Goal: Information Seeking & Learning: Learn about a topic

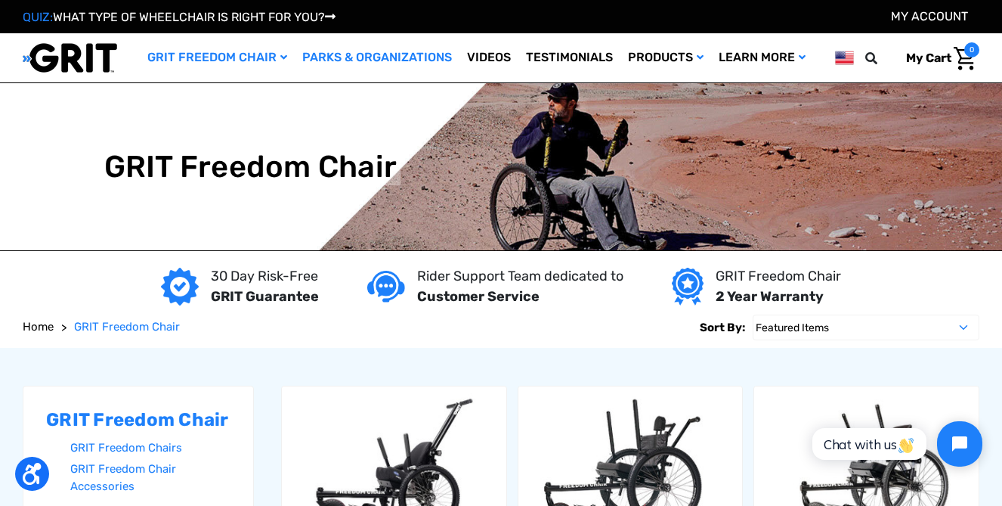
click at [350, 53] on link "Parks & Organizations" at bounding box center [377, 57] width 165 height 49
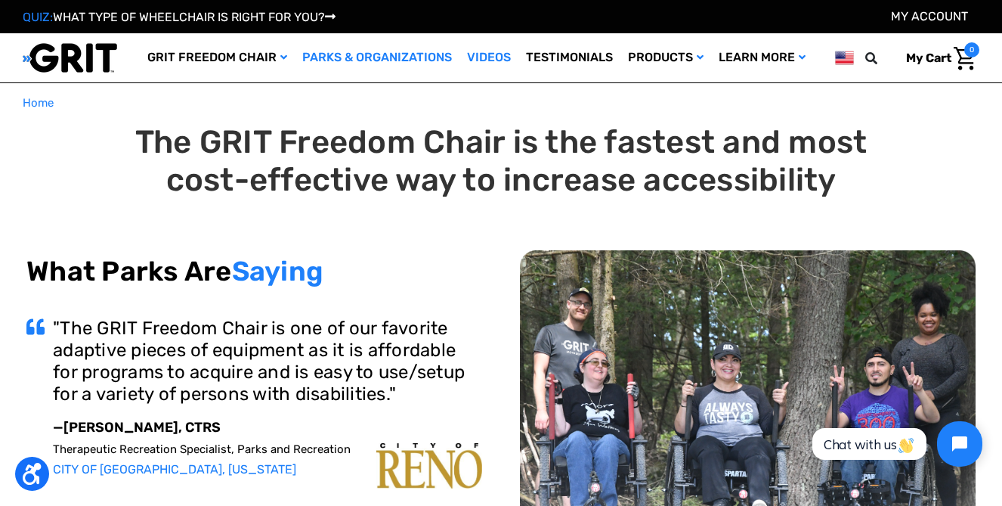
click at [480, 58] on link "Videos" at bounding box center [489, 57] width 59 height 49
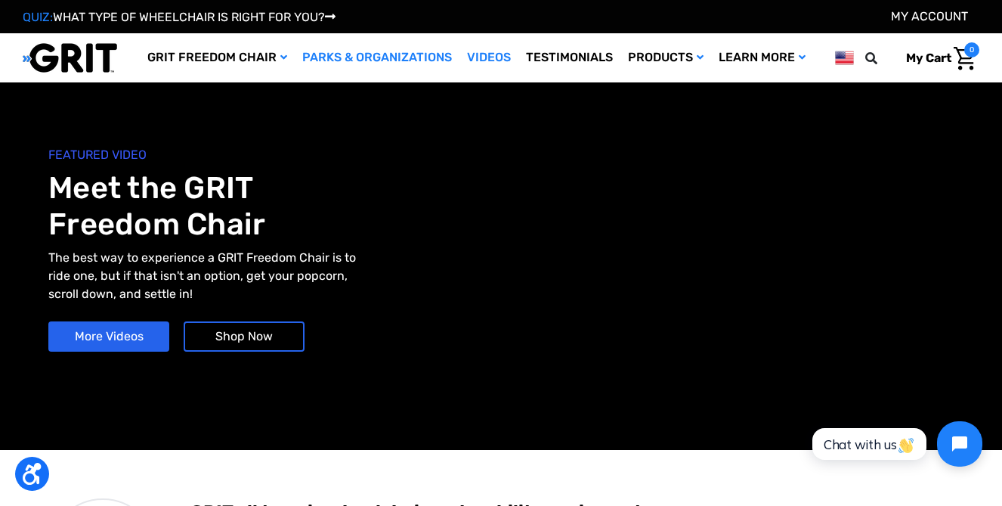
click at [342, 57] on link "Parks & Organizations" at bounding box center [377, 57] width 165 height 49
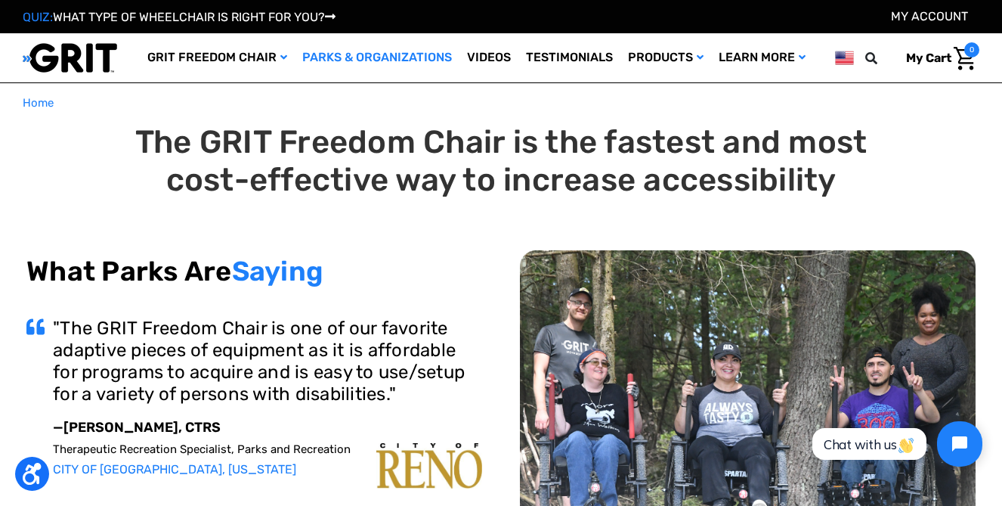
click at [376, 228] on div "What Parks Are Saying "We have a small staff, so we needed something 'plug and …" at bounding box center [500, 404] width 949 height 399
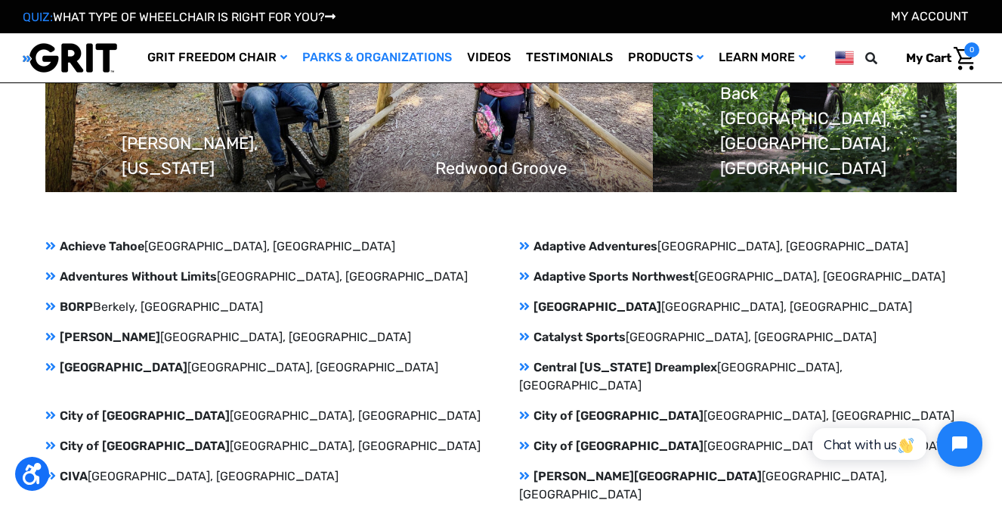
scroll to position [1119, 0]
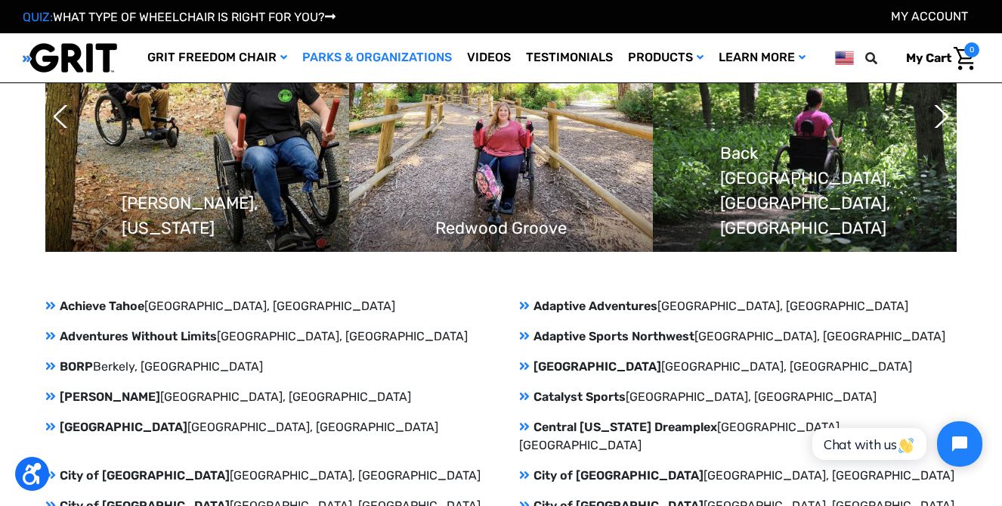
click at [50, 302] on icon at bounding box center [50, 305] width 11 height 12
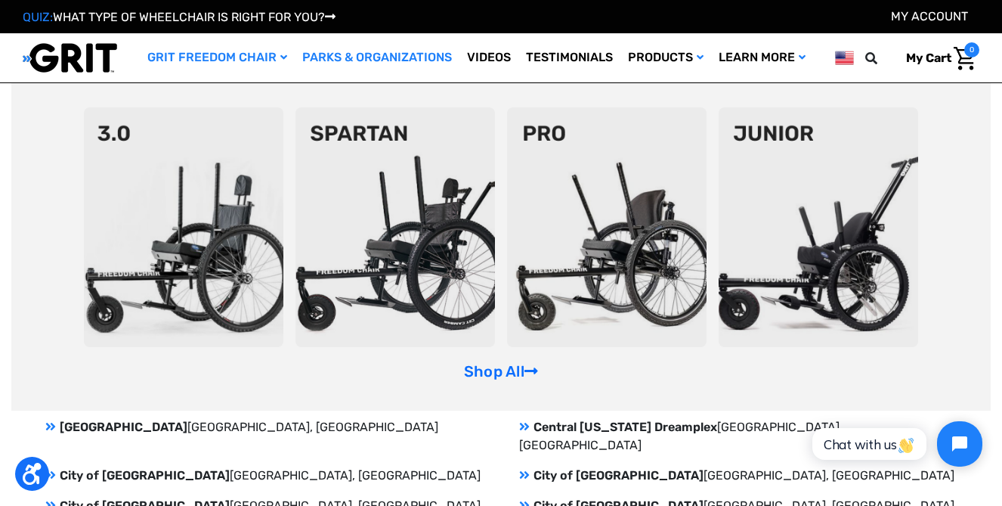
click at [252, 57] on link "GRIT Freedom Chair" at bounding box center [217, 57] width 155 height 49
click at [239, 55] on link "GRIT Freedom Chair" at bounding box center [217, 57] width 155 height 49
click at [222, 57] on link "GRIT Freedom Chair" at bounding box center [217, 57] width 155 height 49
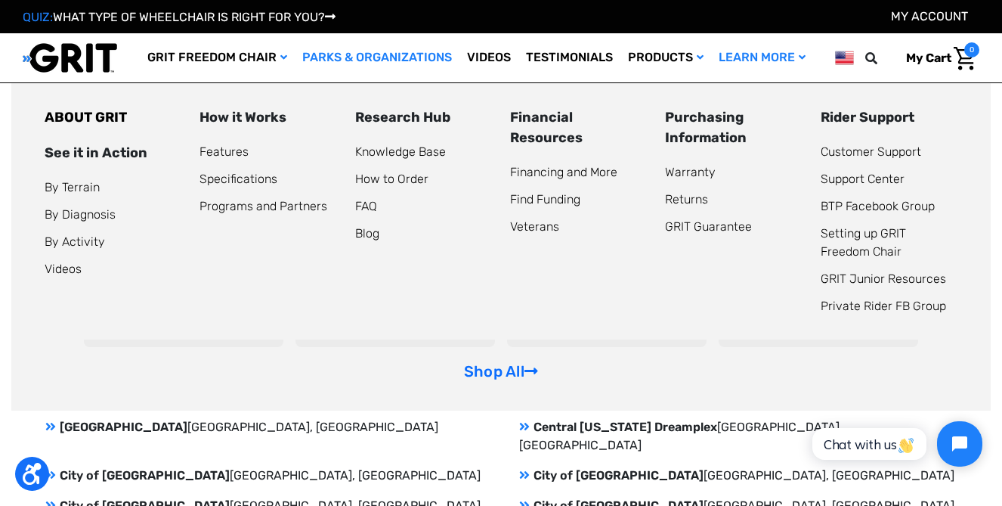
click at [764, 58] on link "Learn More" at bounding box center [762, 57] width 102 height 49
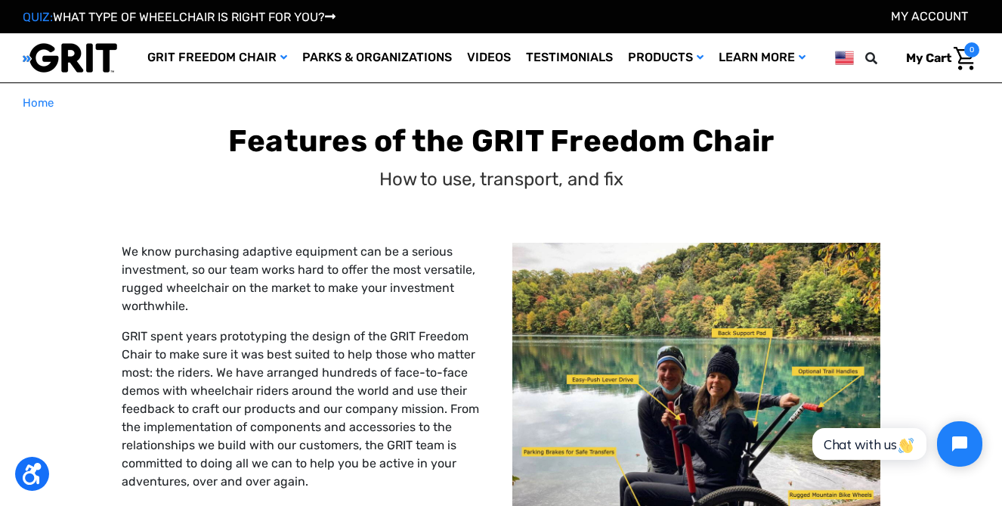
click at [124, 416] on p "GRIT spent years prototyping the design of the GRIT Freedom Chair to make sure …" at bounding box center [306, 408] width 368 height 163
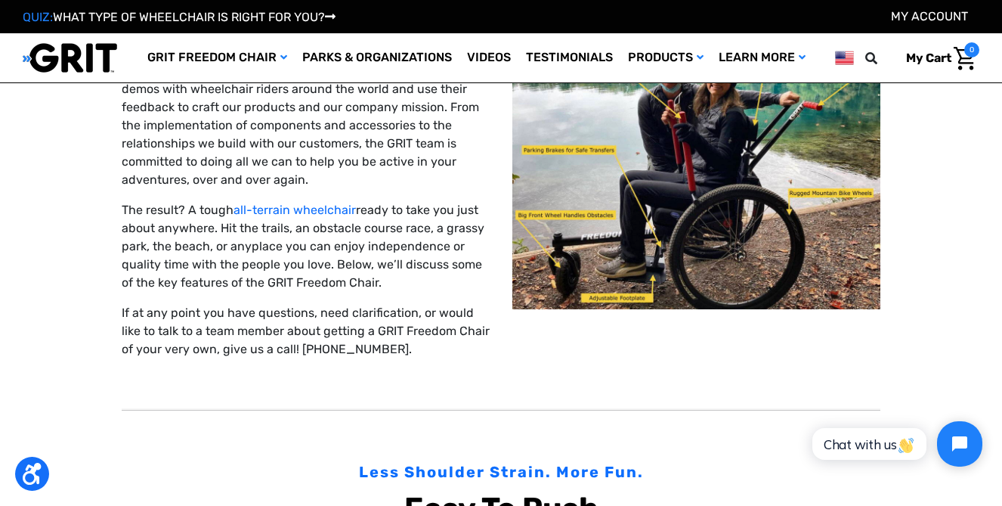
scroll to position [242, 0]
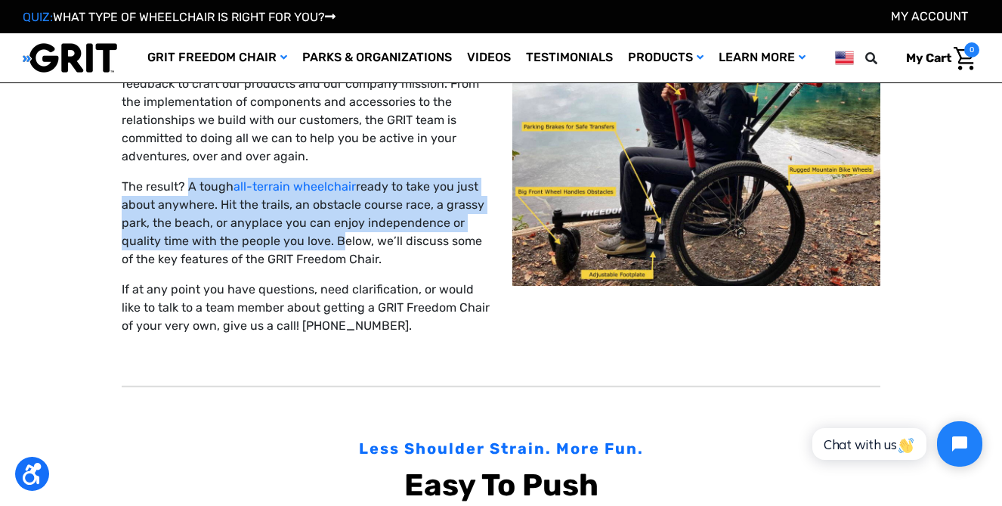
drag, startPoint x: 189, startPoint y: 183, endPoint x: 330, endPoint y: 237, distance: 151.5
click at [330, 238] on p "The result? A tough all-terrain wheelchair ready to take you just about anywher…" at bounding box center [306, 223] width 368 height 91
copy p "A tough all-terrain wheelchair ready to take you just about anywhere. Hit the t…"
